Goal: Information Seeking & Learning: Check status

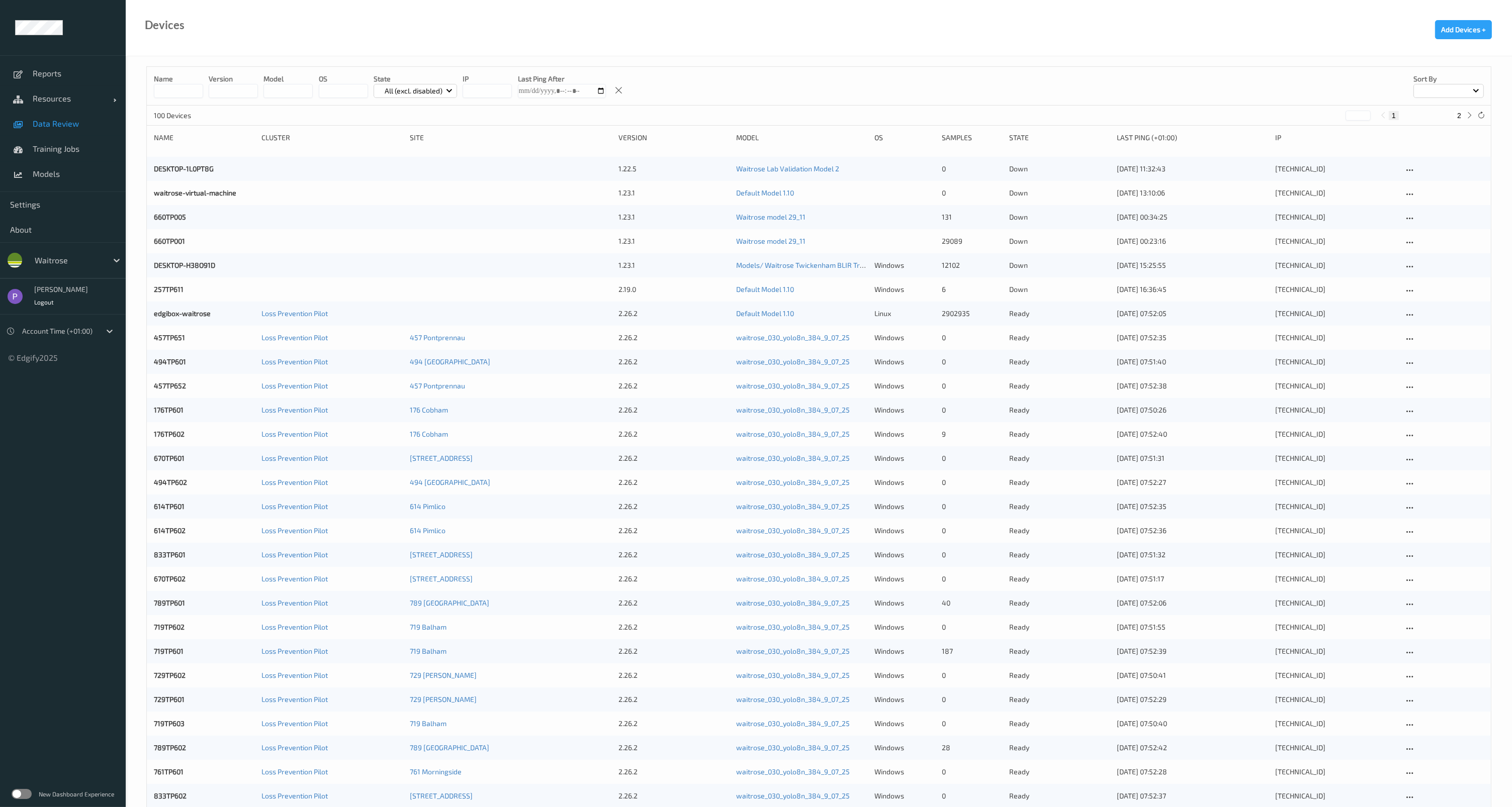
click at [47, 119] on span "Data Review" at bounding box center [74, 123] width 83 height 10
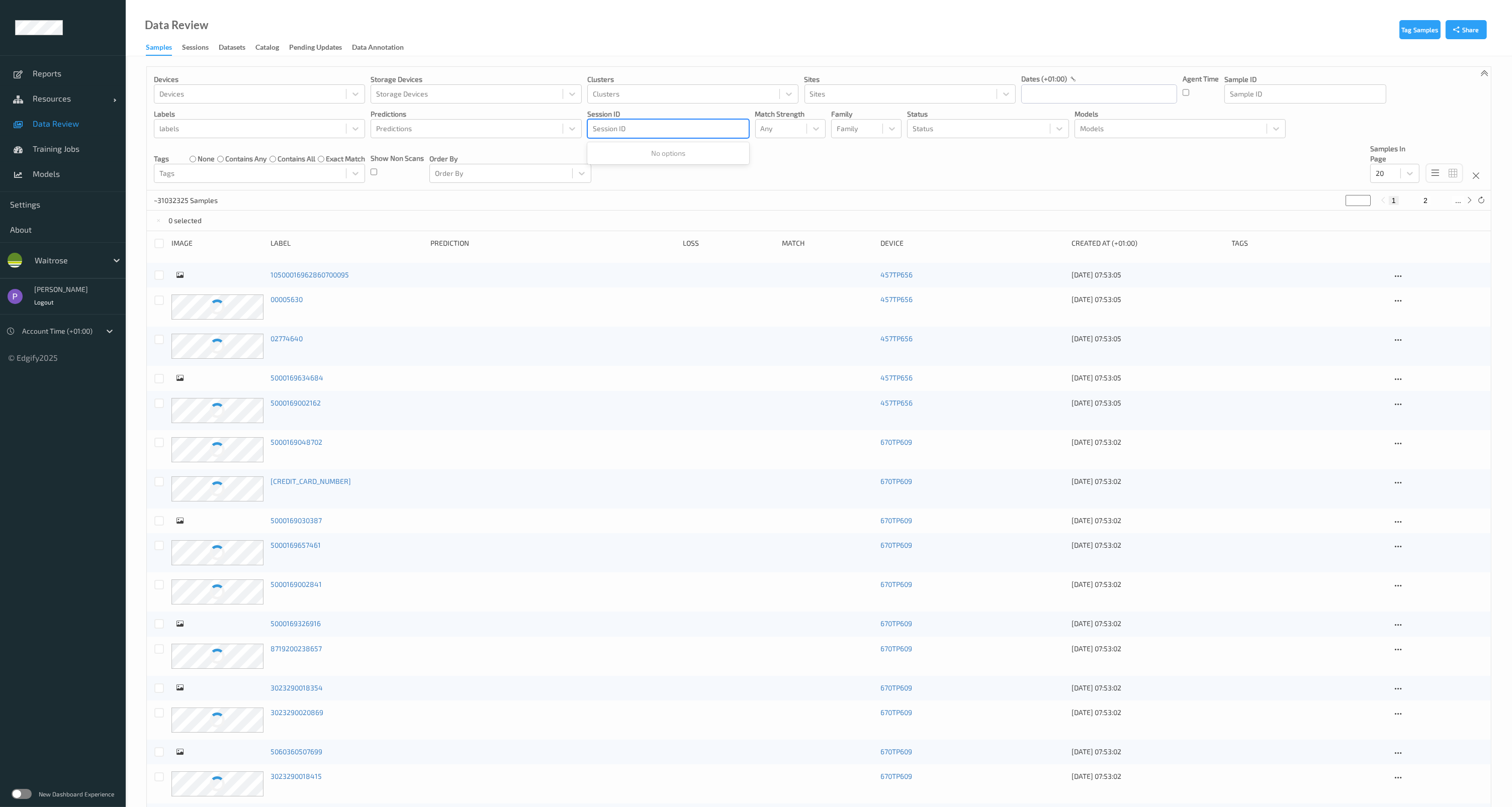
click at [662, 126] on div at bounding box center [668, 128] width 151 height 12
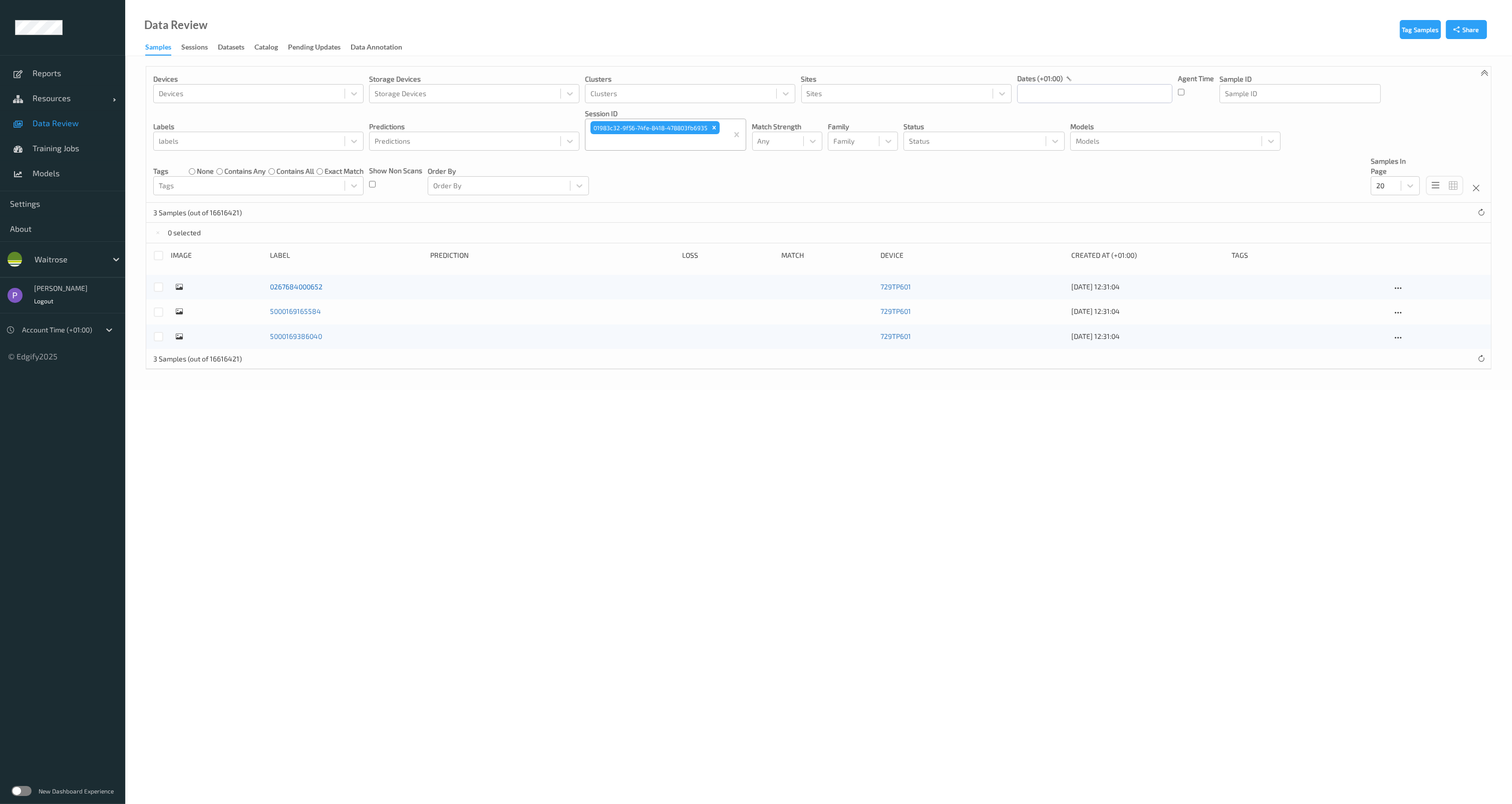
click at [279, 288] on link "0267684000652" at bounding box center [296, 286] width 53 height 9
click at [180, 291] on div at bounding box center [217, 294] width 92 height 25
